Goal: Obtain resource: Download file/media

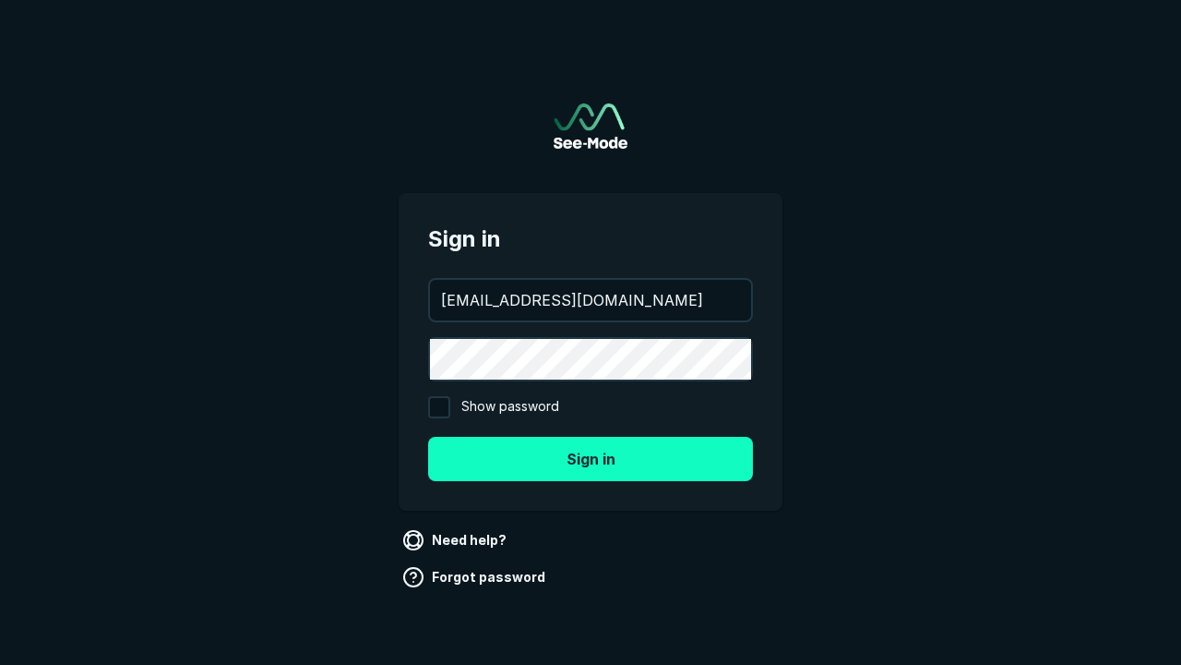
click at [591, 458] on button "Sign in" at bounding box center [590, 459] width 325 height 44
